Goal: Find specific page/section: Find specific page/section

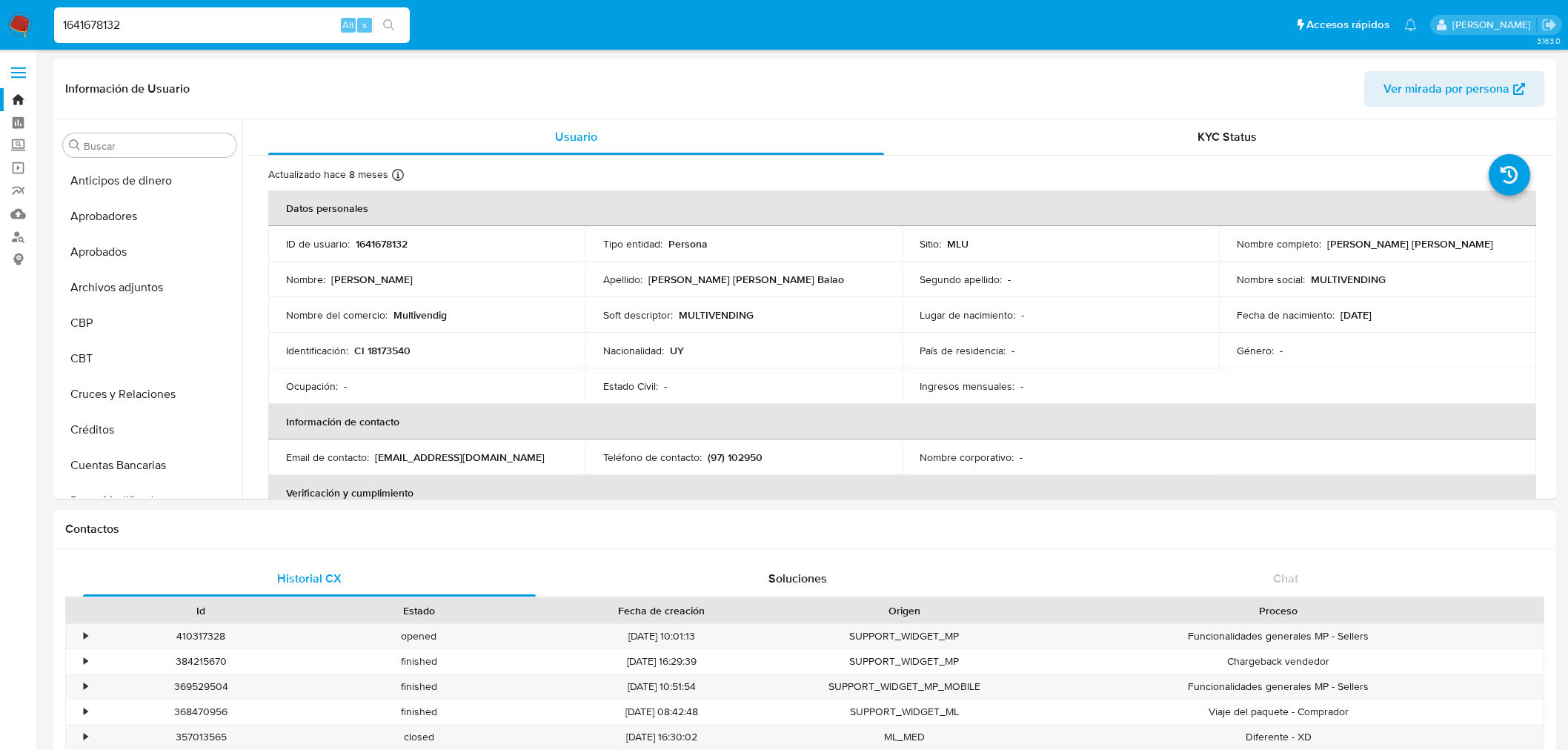
select select "50"
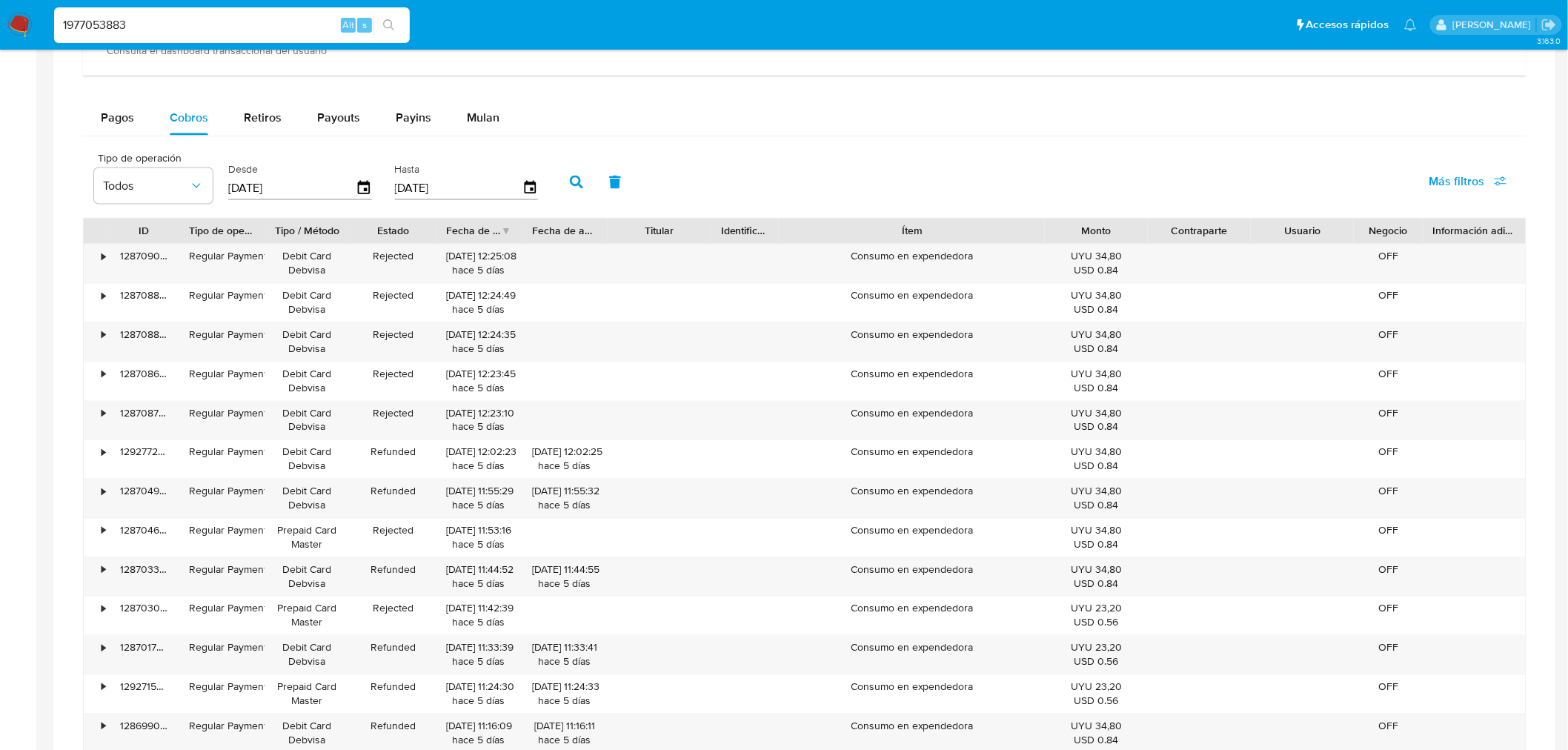
scroll to position [716, 0]
type input "1977053883"
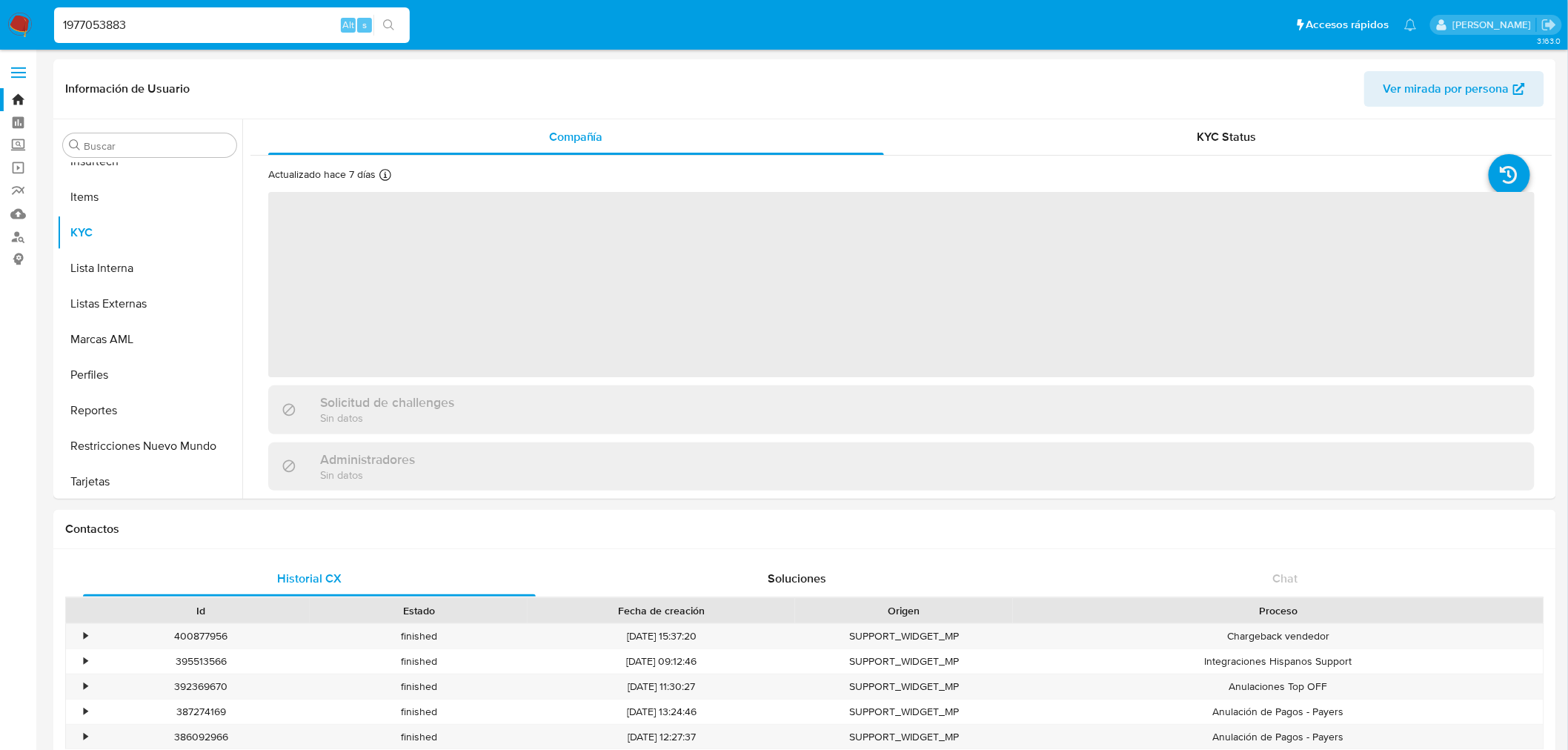
scroll to position [767, 0]
select select "10"
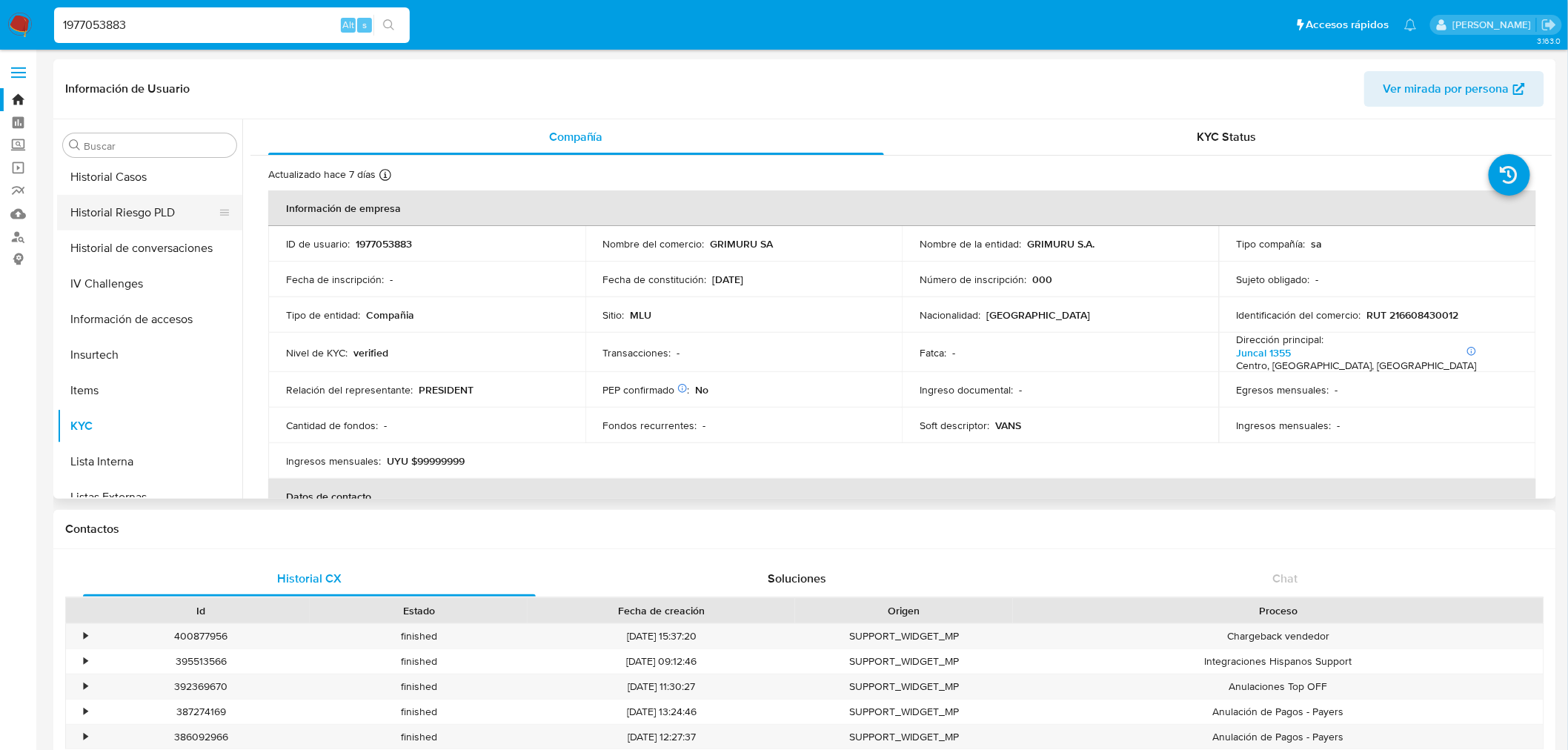
scroll to position [438, 0]
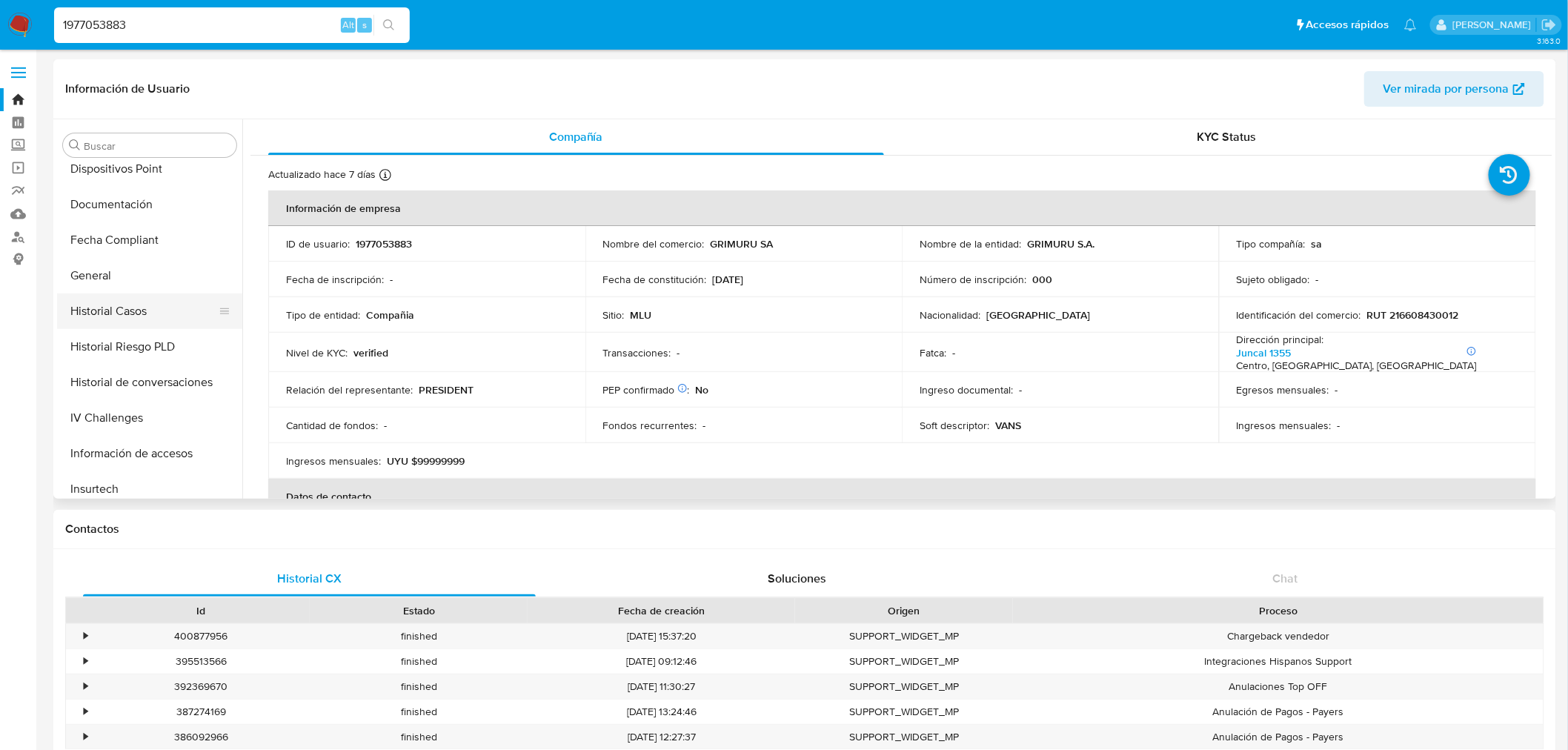
click at [149, 307] on button "Historial Casos" at bounding box center [143, 311] width 173 height 35
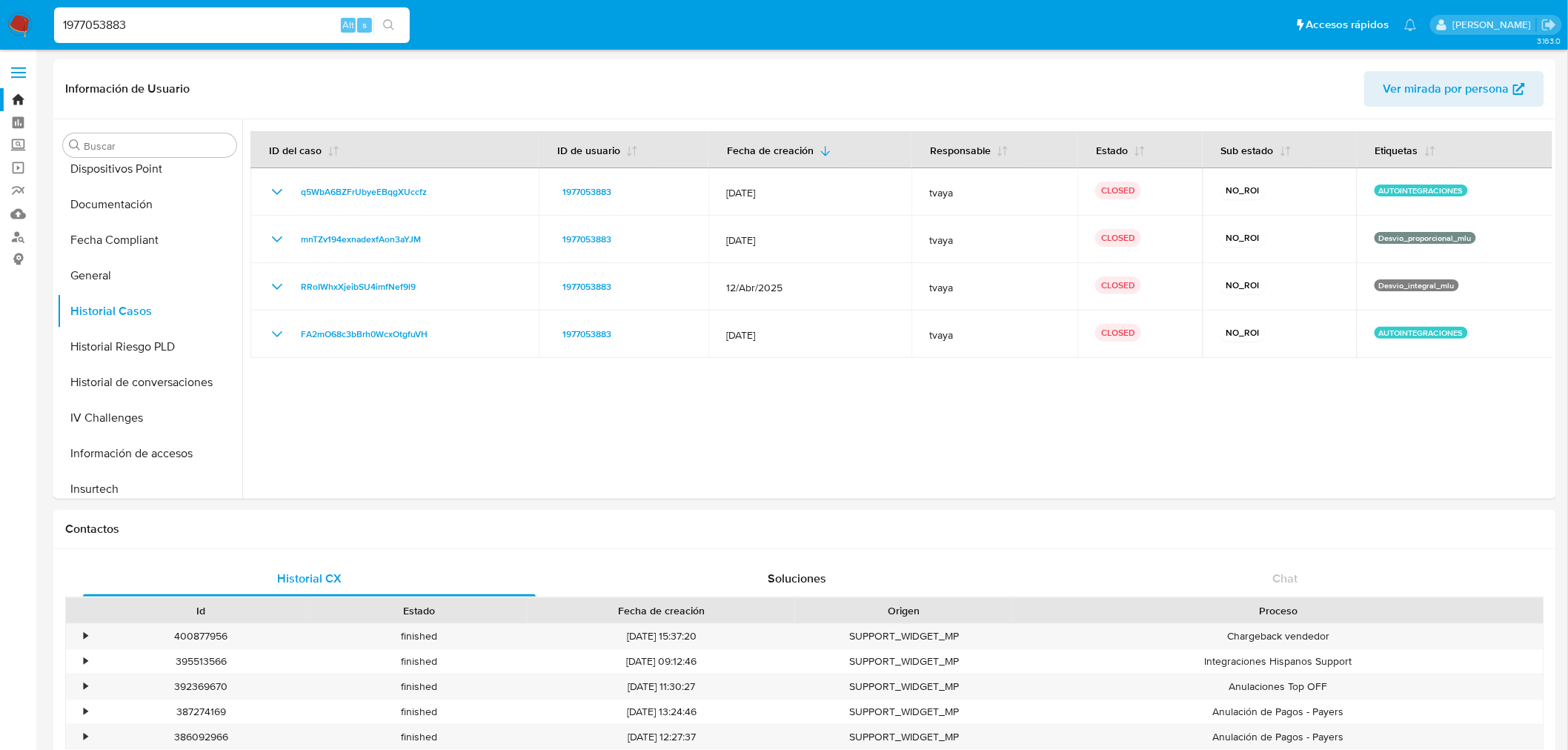
click at [138, 20] on input "1977053883" at bounding box center [232, 24] width 356 height 19
paste input "5283947"
type input "5283947"
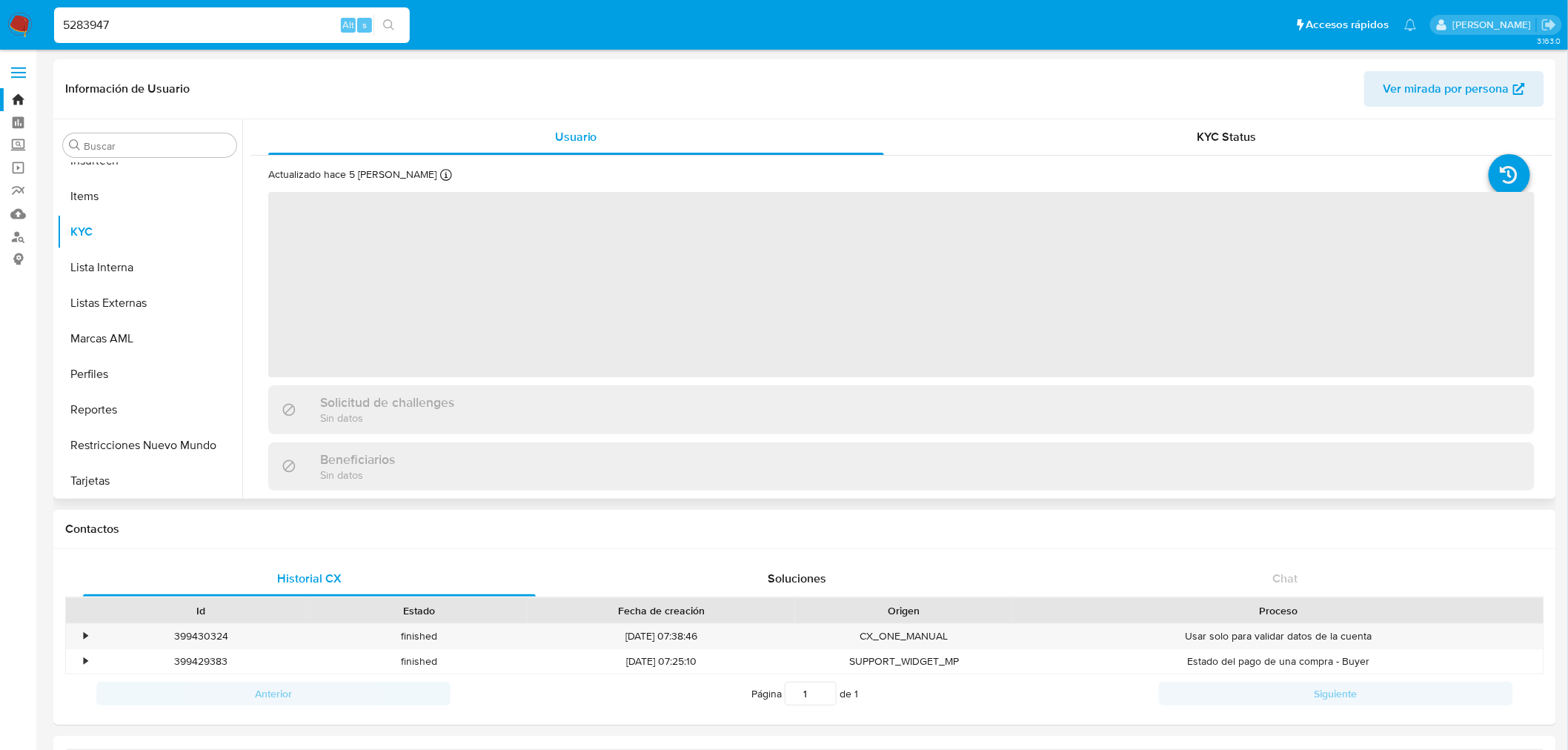
scroll to position [767, 0]
select select "10"
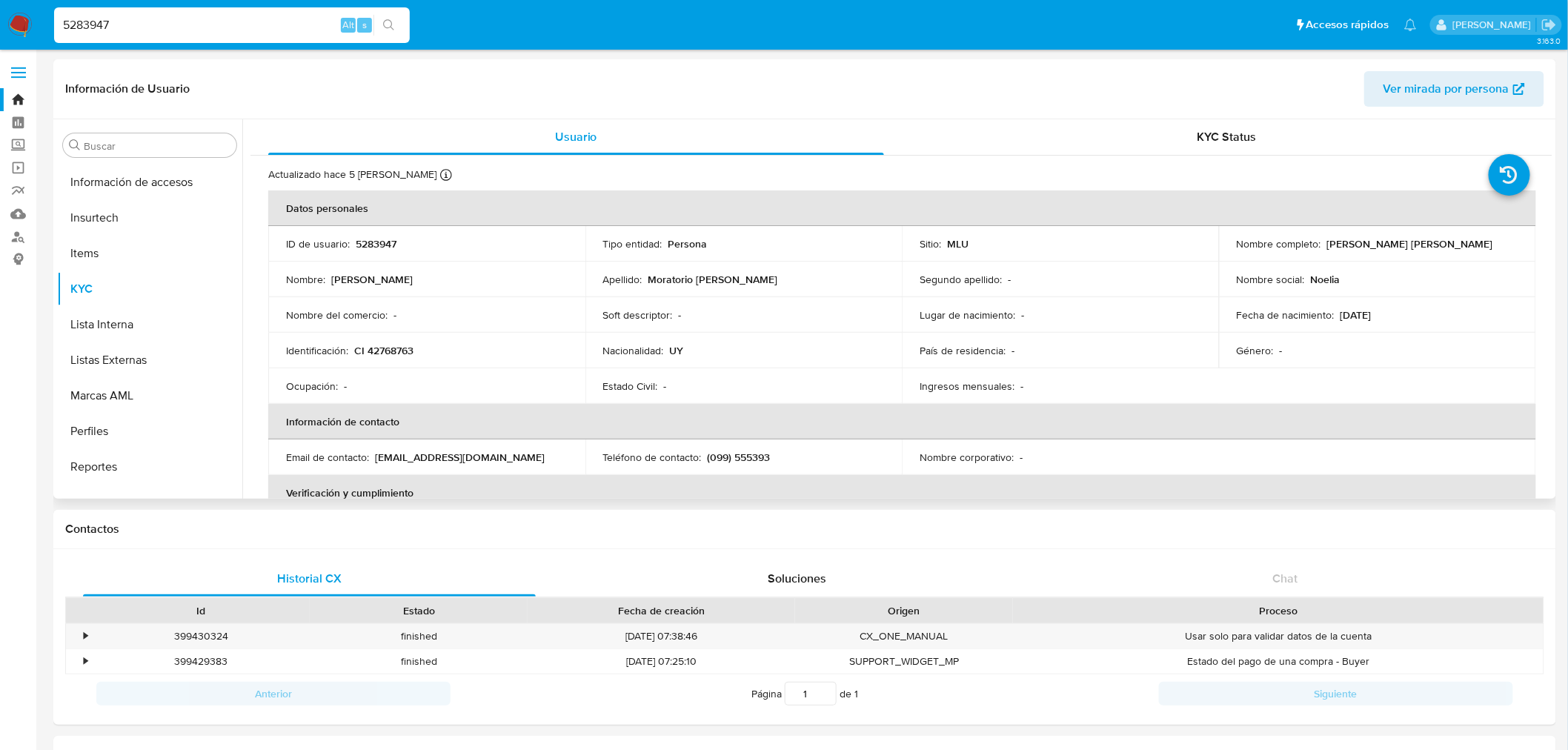
scroll to position [438, 0]
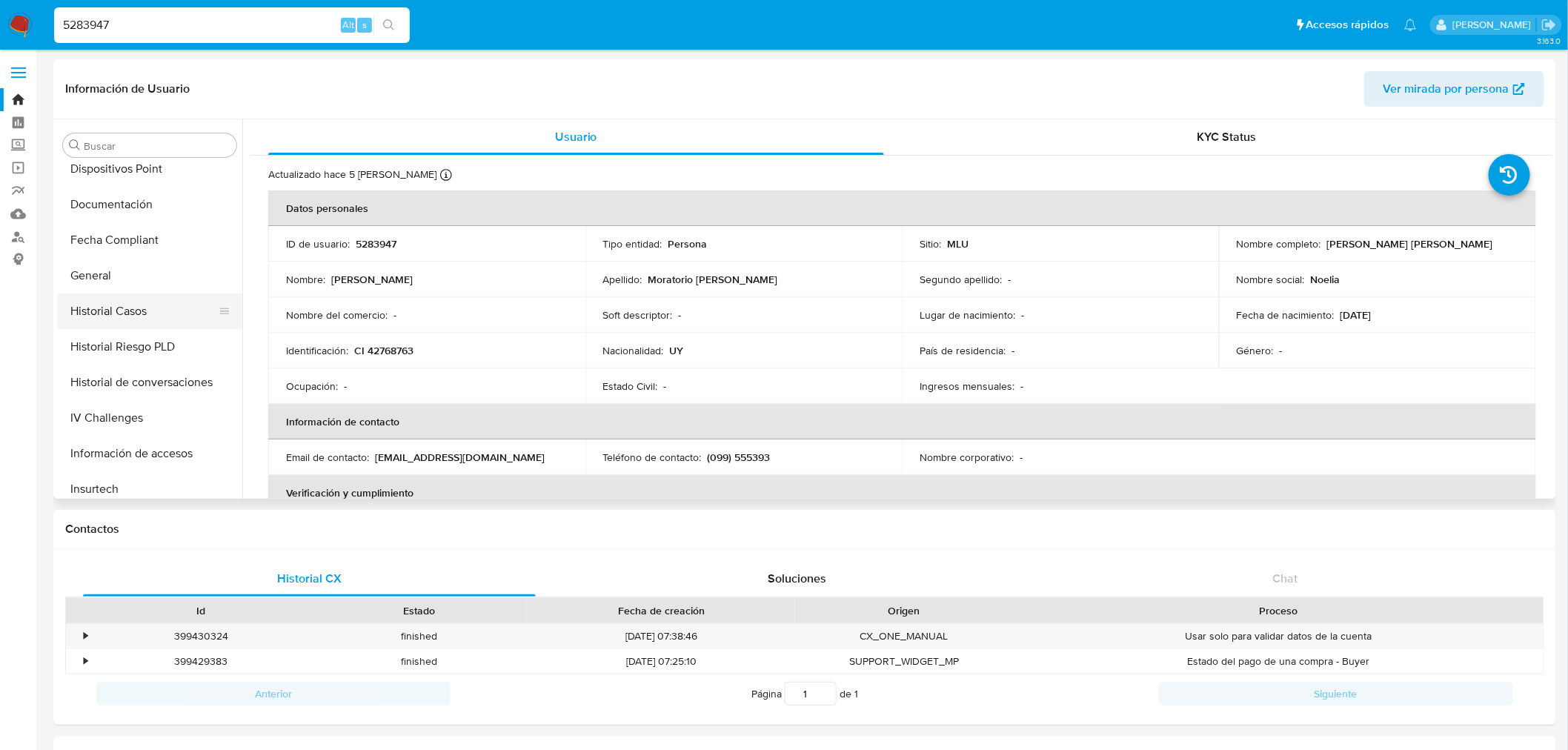
click at [153, 302] on button "Historial Casos" at bounding box center [143, 311] width 173 height 35
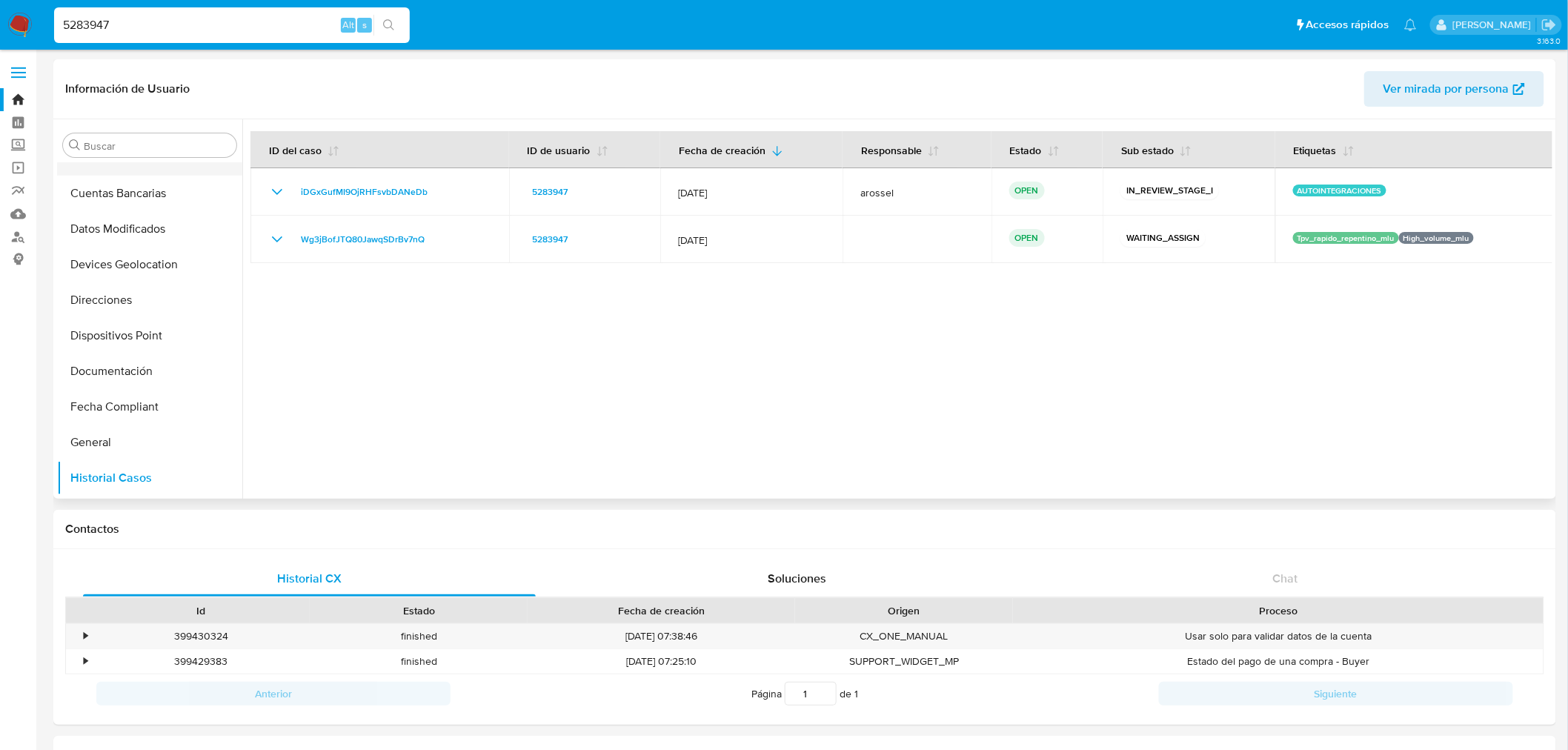
scroll to position [274, 0]
click at [138, 360] on button "Documentación" at bounding box center [143, 369] width 173 height 35
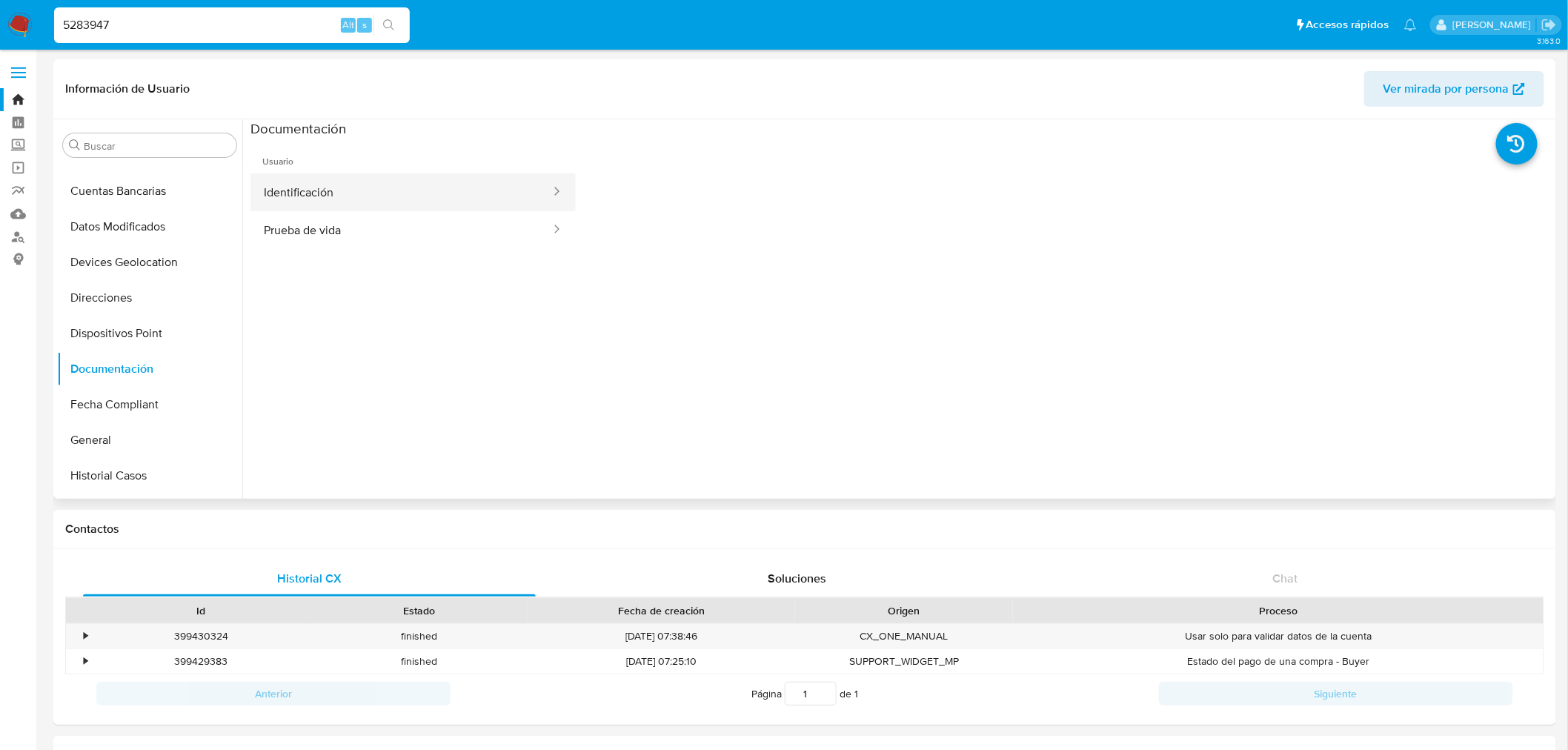
click at [408, 193] on button "Identificación" at bounding box center [400, 192] width 302 height 38
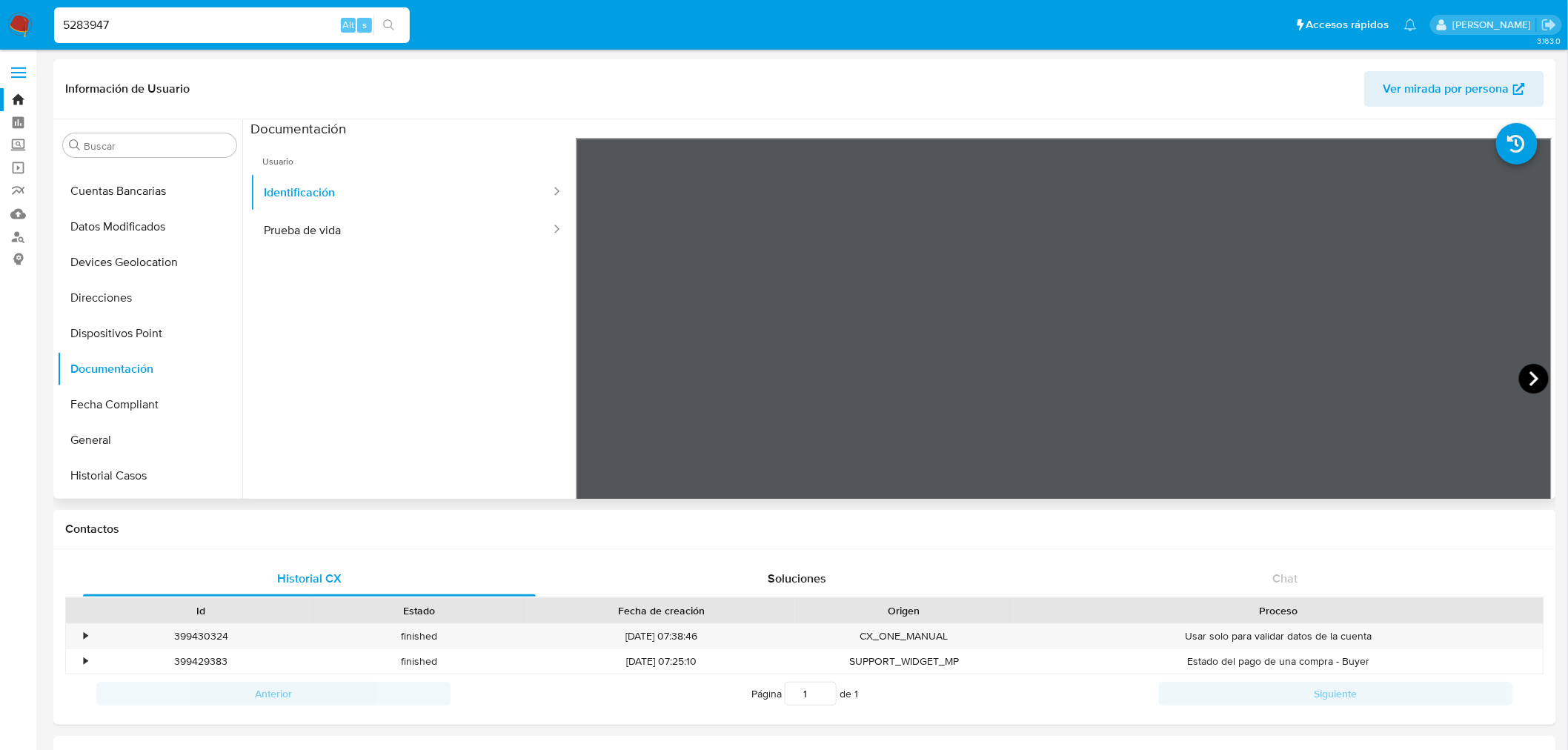
click at [1534, 368] on icon at bounding box center [1534, 379] width 30 height 30
click at [601, 380] on icon at bounding box center [594, 379] width 30 height 30
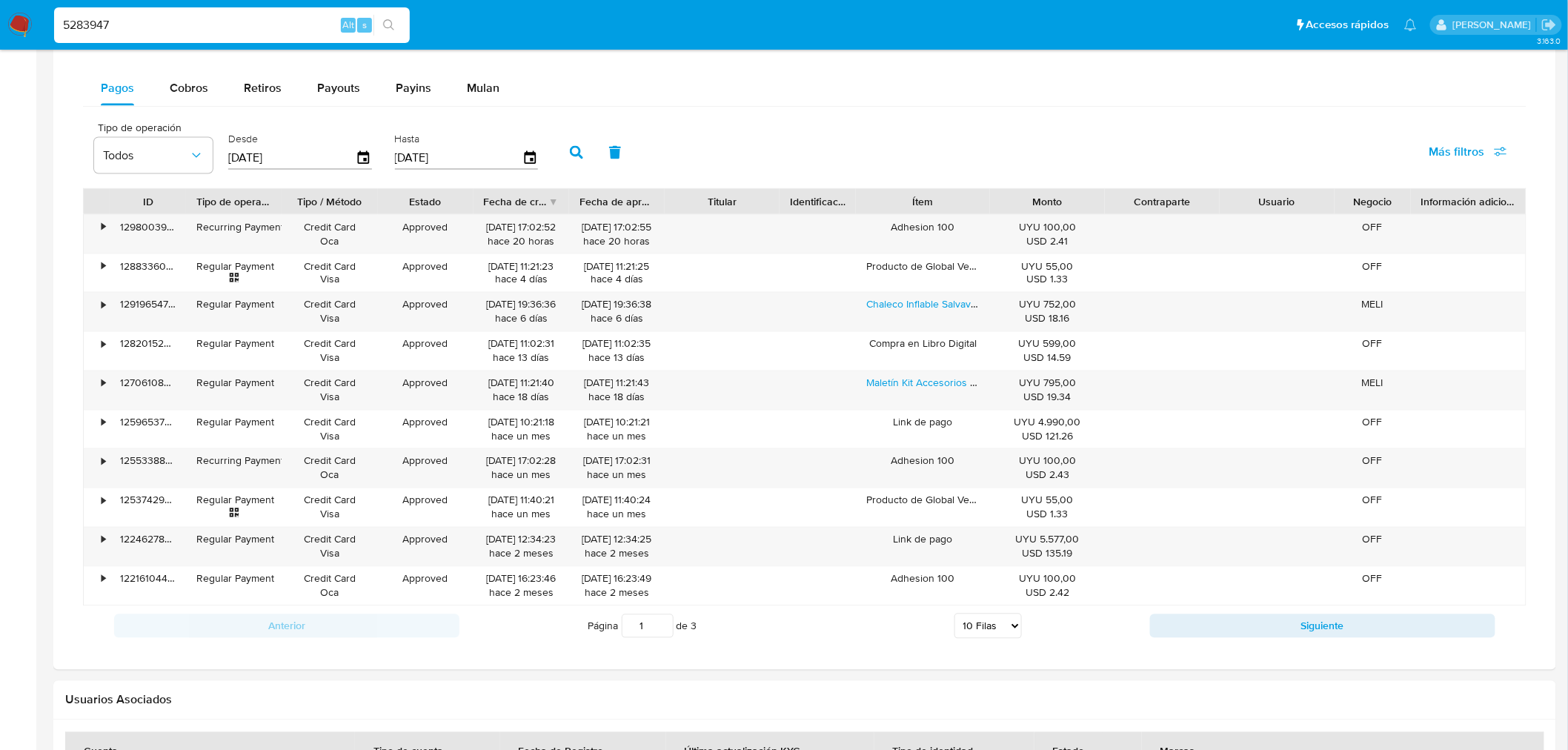
scroll to position [775, 0]
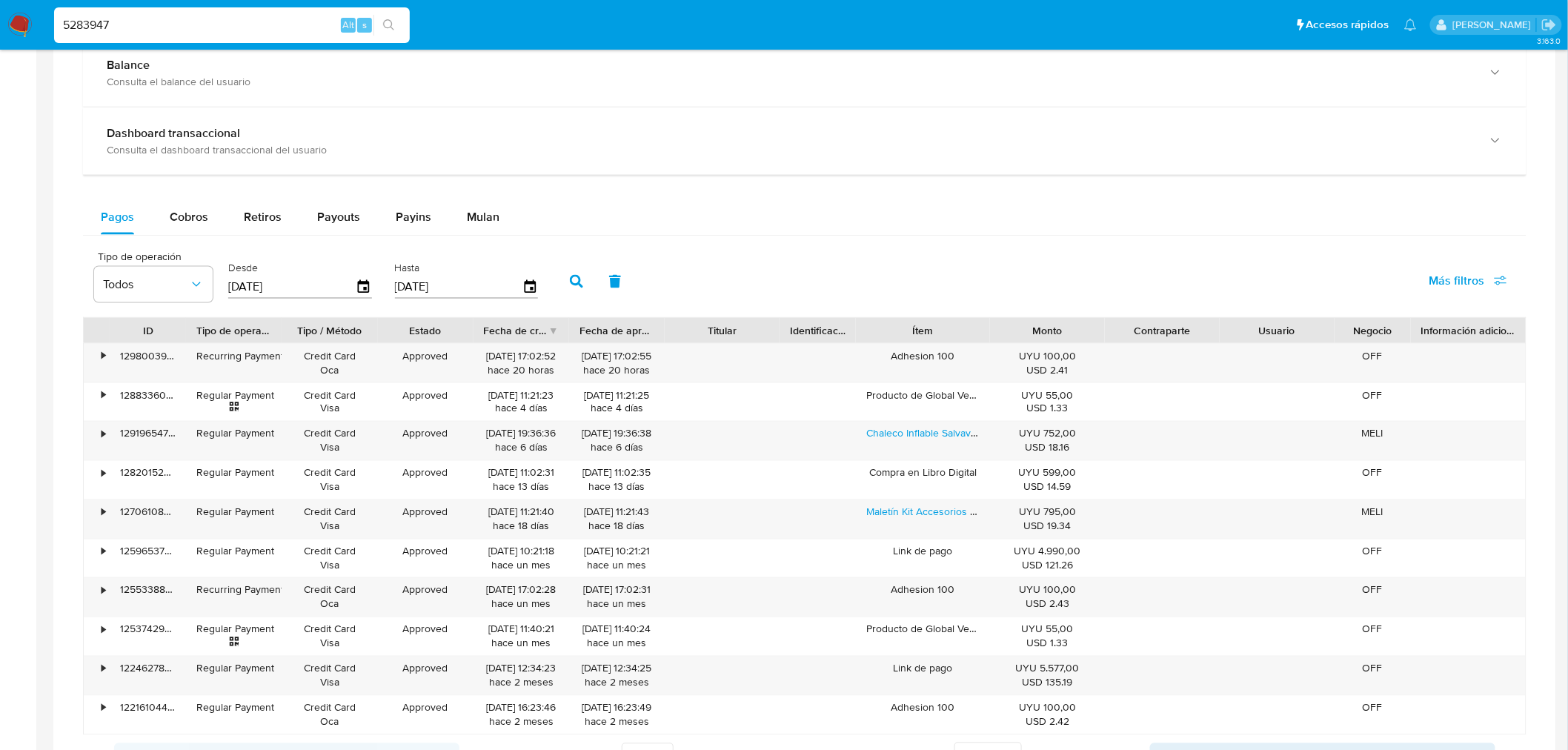
click at [120, 24] on input "5283947" at bounding box center [232, 24] width 356 height 19
paste input "Actualmente los analistas de nivel 1 estan usando MeliGPT para el armado del ca…"
click at [111, 23] on input "5283947" at bounding box center [232, 24] width 356 height 19
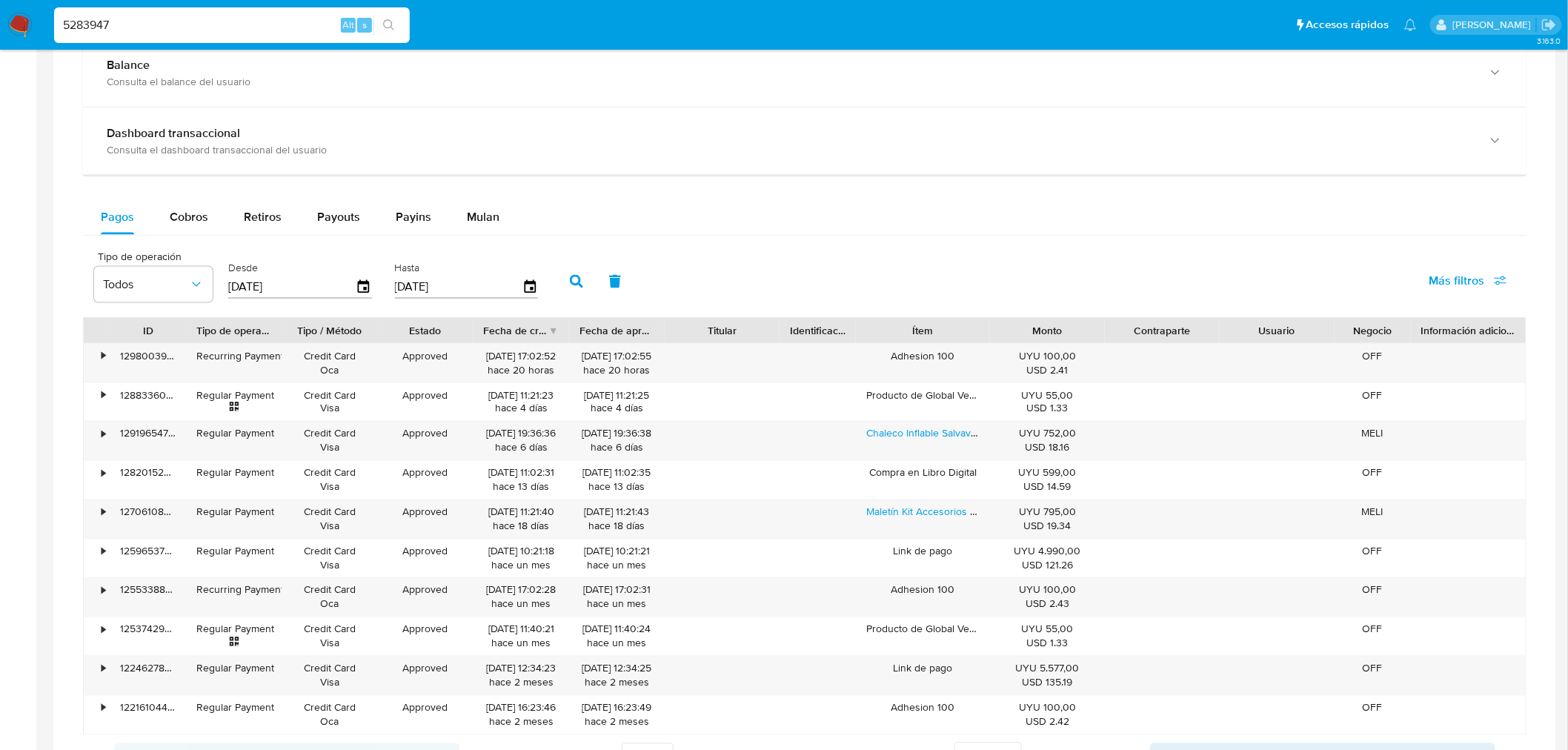
click at [111, 23] on input "5283947" at bounding box center [232, 24] width 356 height 19
paste input "1884637041"
type input "1884637041"
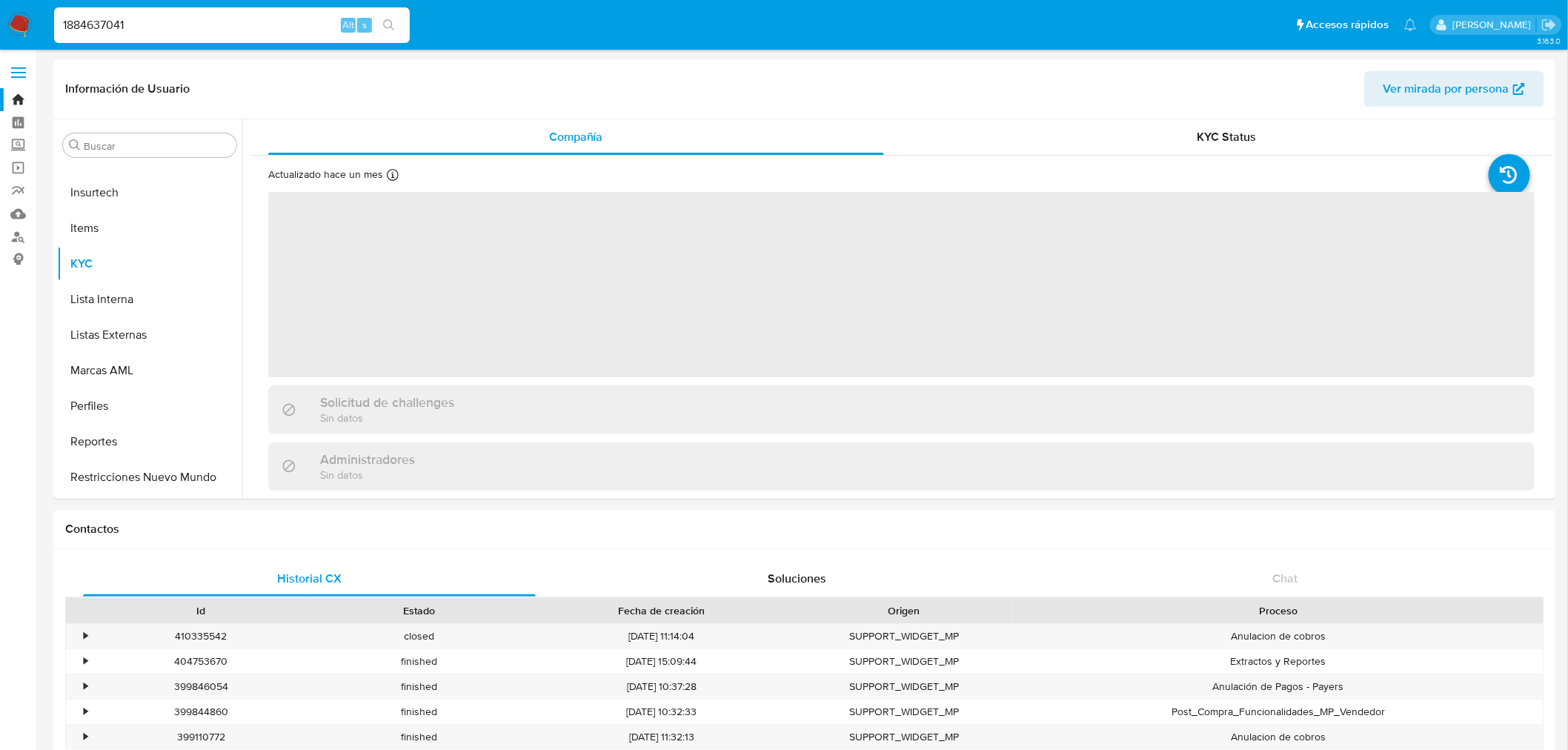
scroll to position [767, 0]
select select "10"
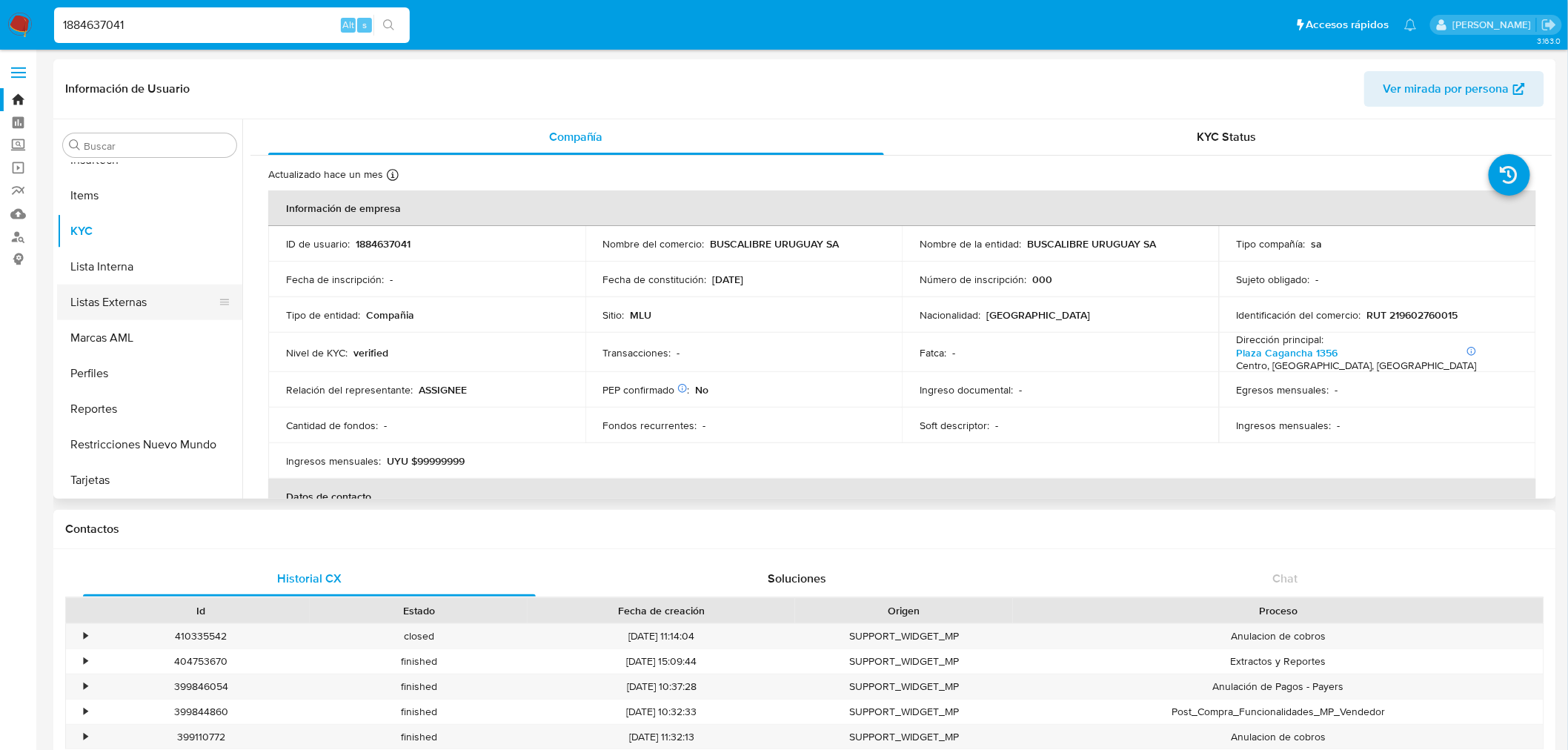
scroll to position [438, 0]
click at [149, 303] on button "Historial Casos" at bounding box center [143, 311] width 173 height 35
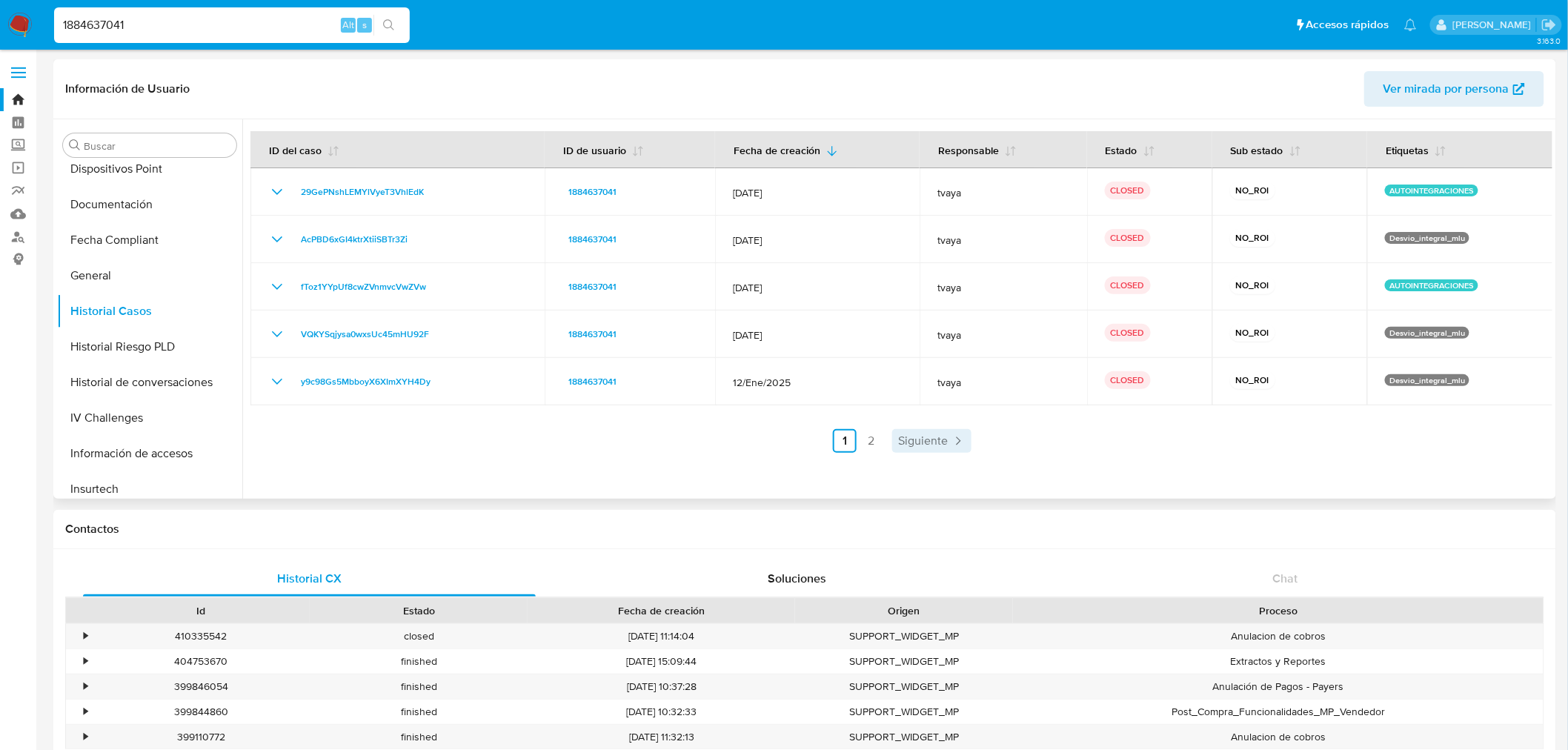
click at [909, 440] on span "Siguiente" at bounding box center [922, 440] width 50 height 12
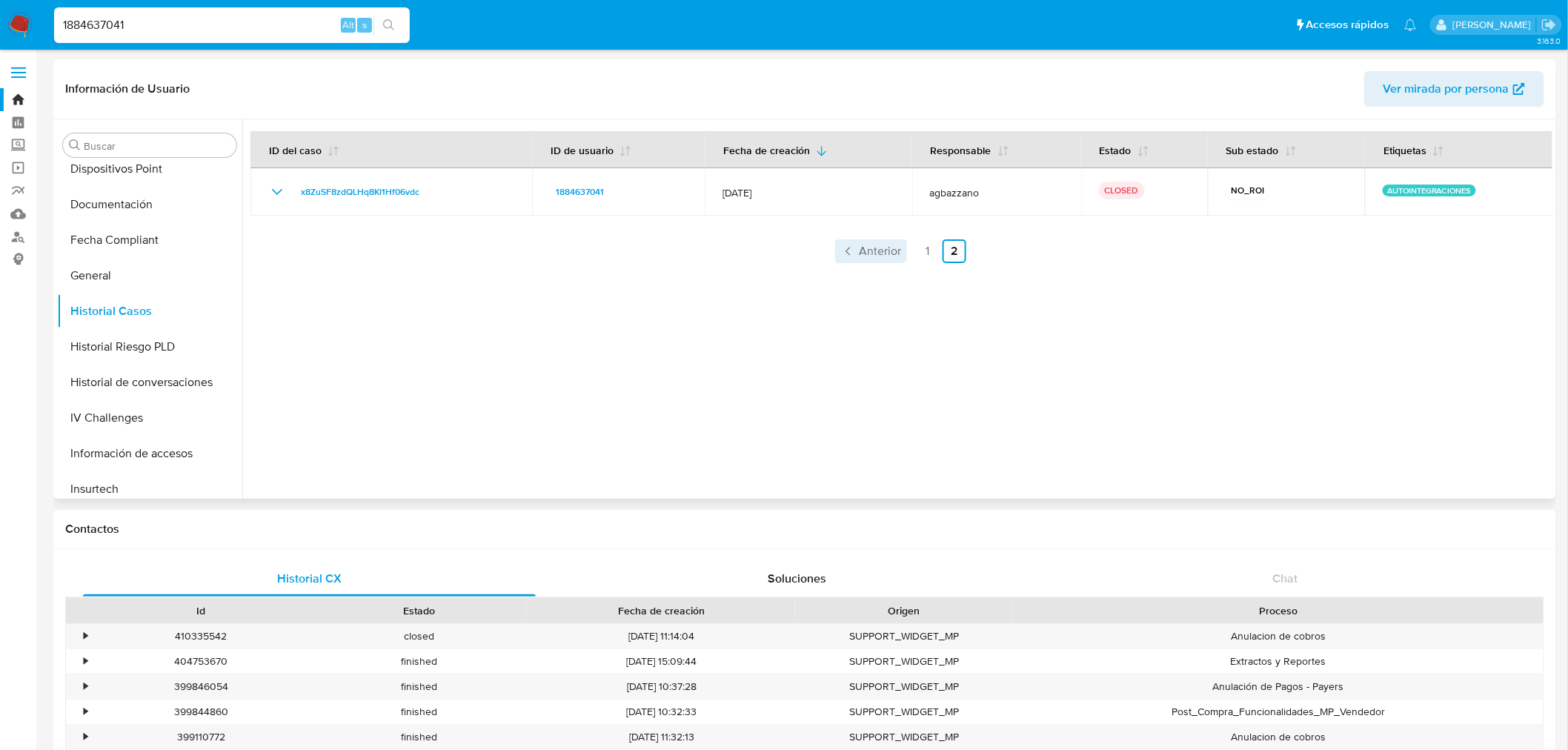
click at [879, 257] on span "Anterior" at bounding box center [880, 251] width 43 height 12
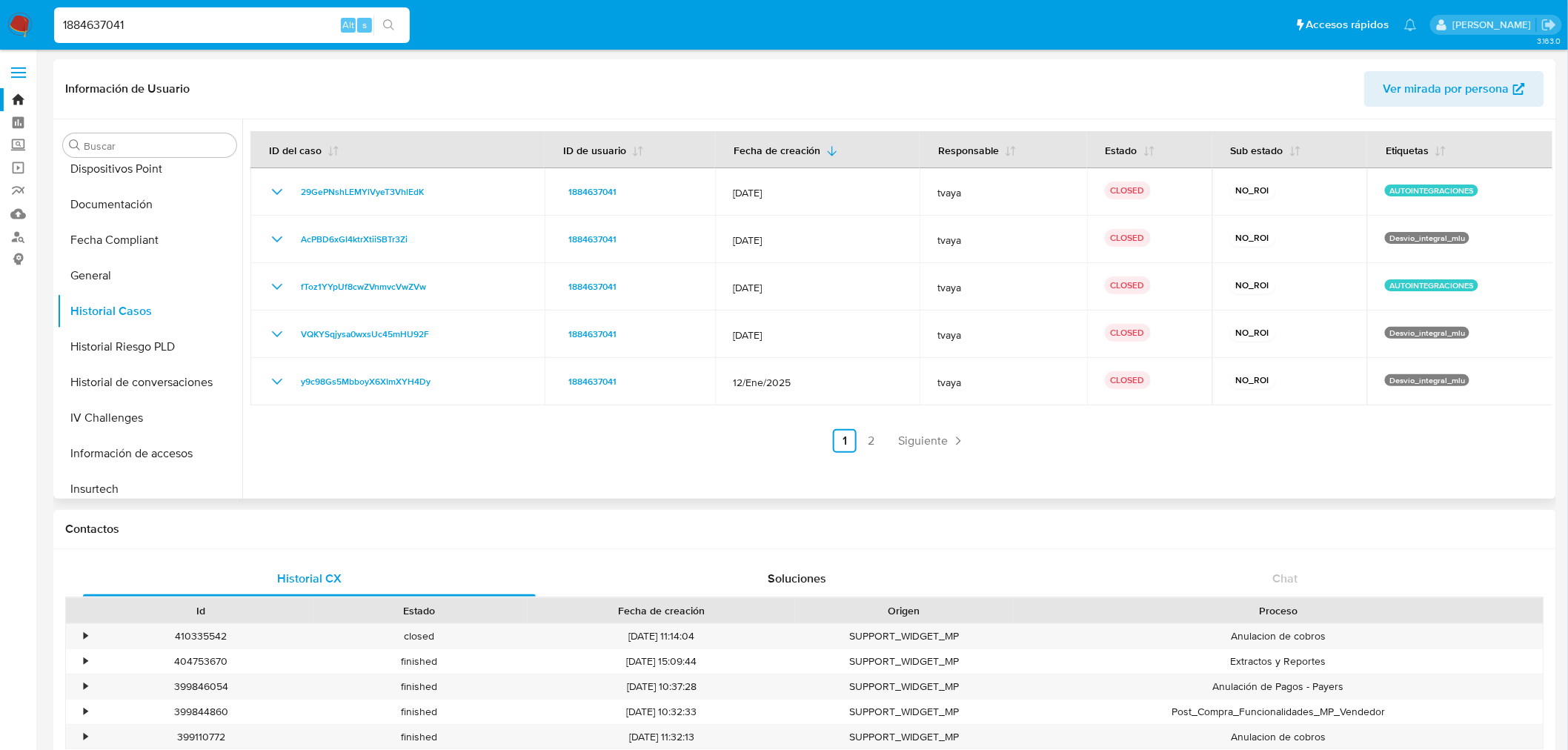
click at [969, 452] on ul "Anterior 1 2 Siguiente" at bounding box center [900, 441] width 1302 height 24
click at [963, 441] on link "Siguiente" at bounding box center [932, 441] width 80 height 24
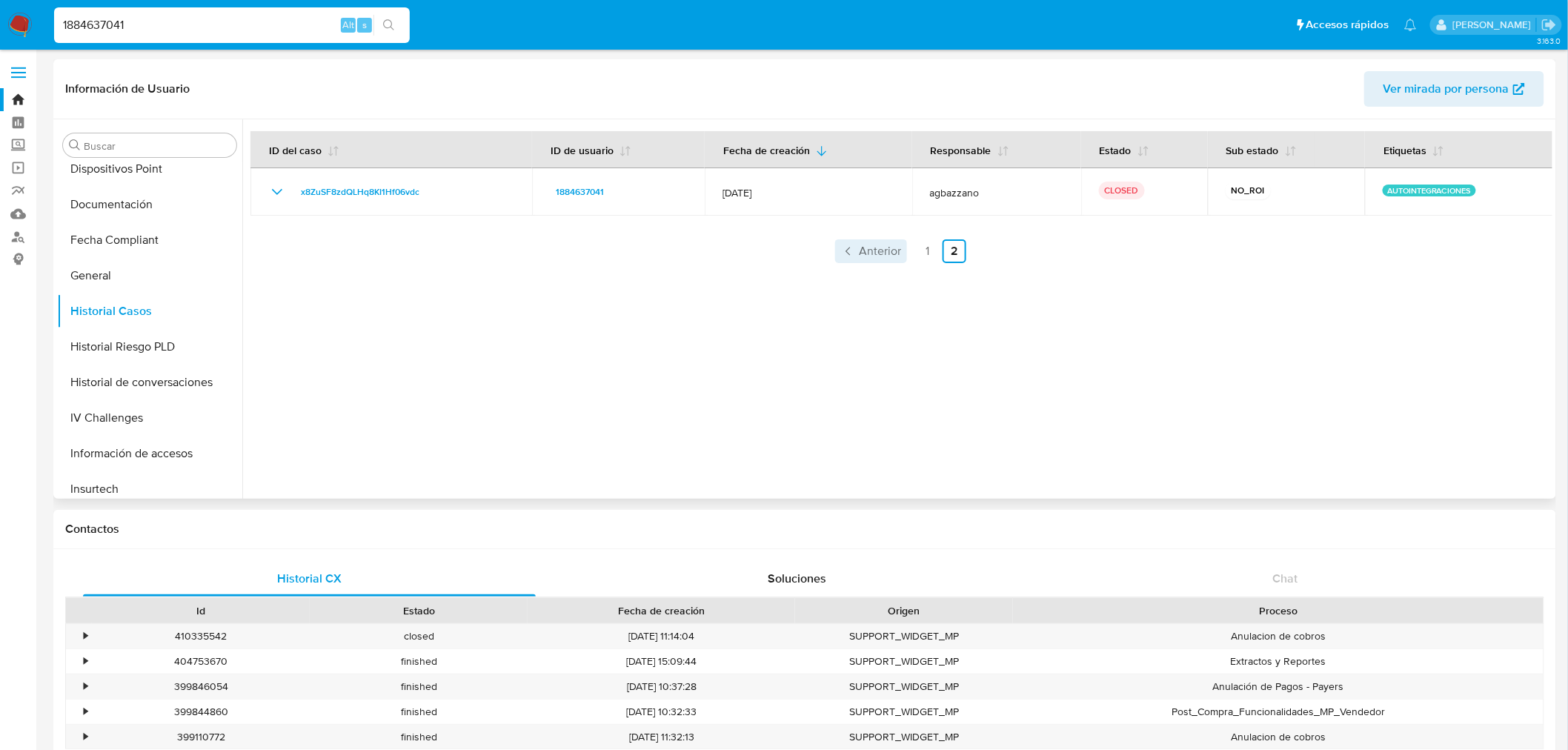
click at [880, 249] on span "Anterior" at bounding box center [880, 251] width 43 height 12
